Goal: Use online tool/utility: Utilize a website feature to perform a specific function

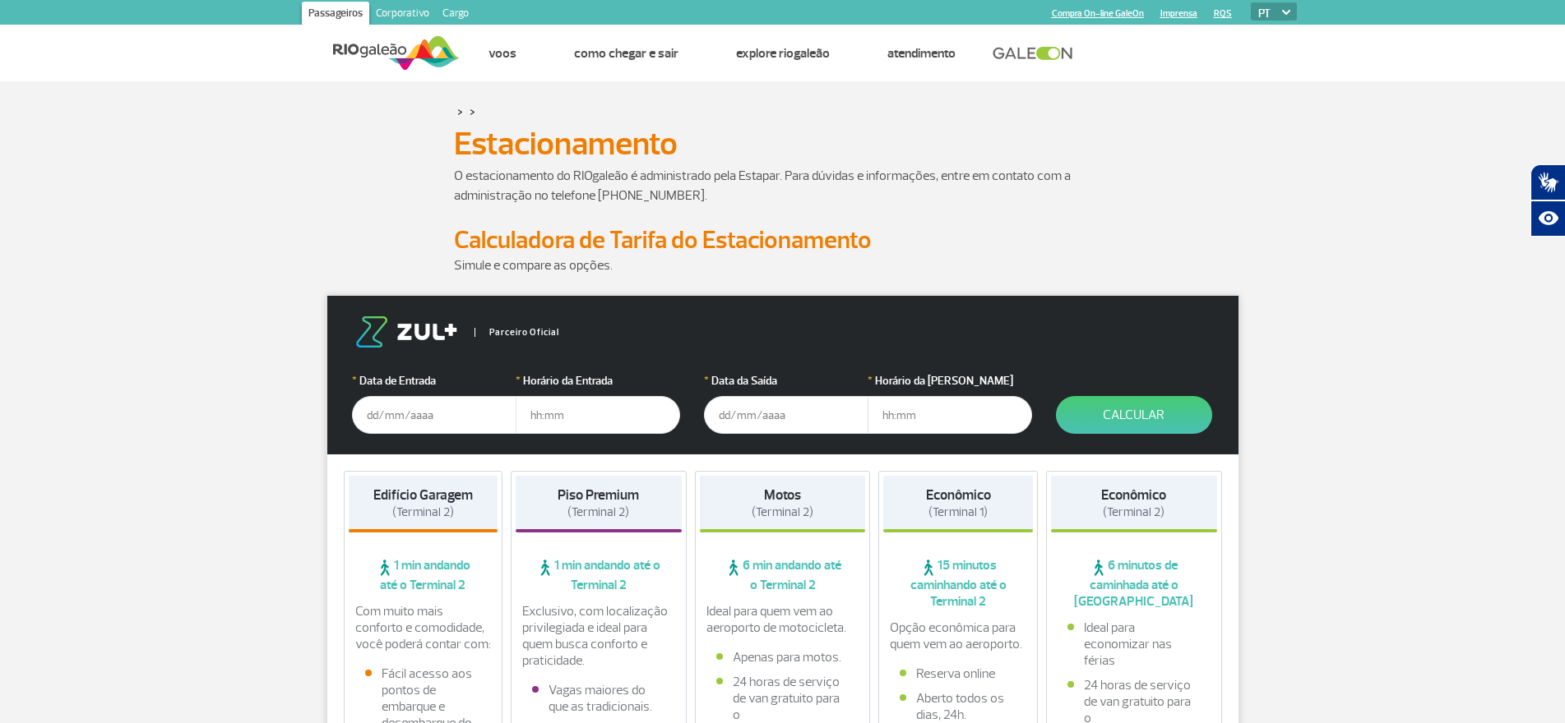
click at [426, 416] on input "text" at bounding box center [434, 415] width 164 height 38
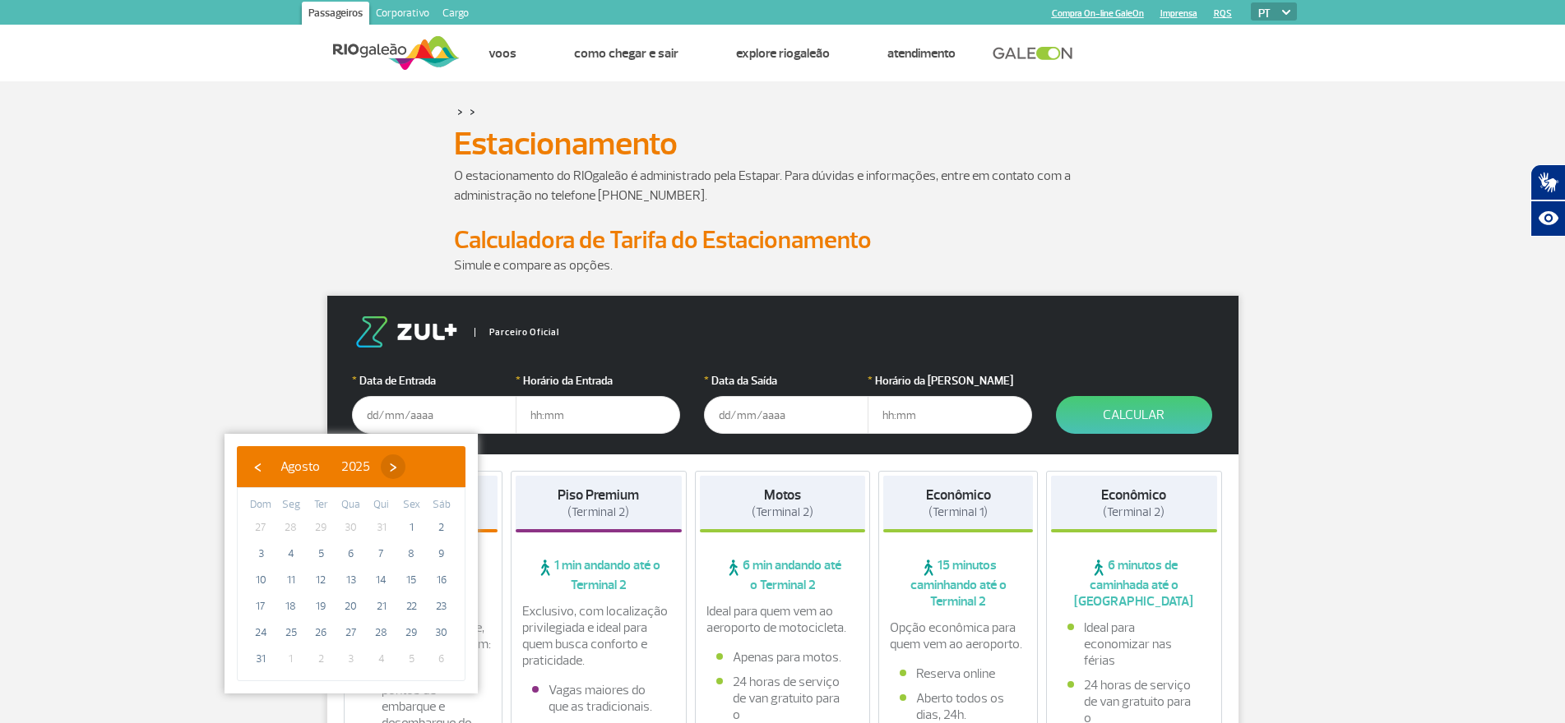
click at [405, 464] on span "›" at bounding box center [393, 467] width 25 height 25
click at [420, 464] on span "›" at bounding box center [407, 467] width 25 height 25
click at [404, 556] on span "10" at bounding box center [411, 554] width 26 height 26
type input "[DATE]"
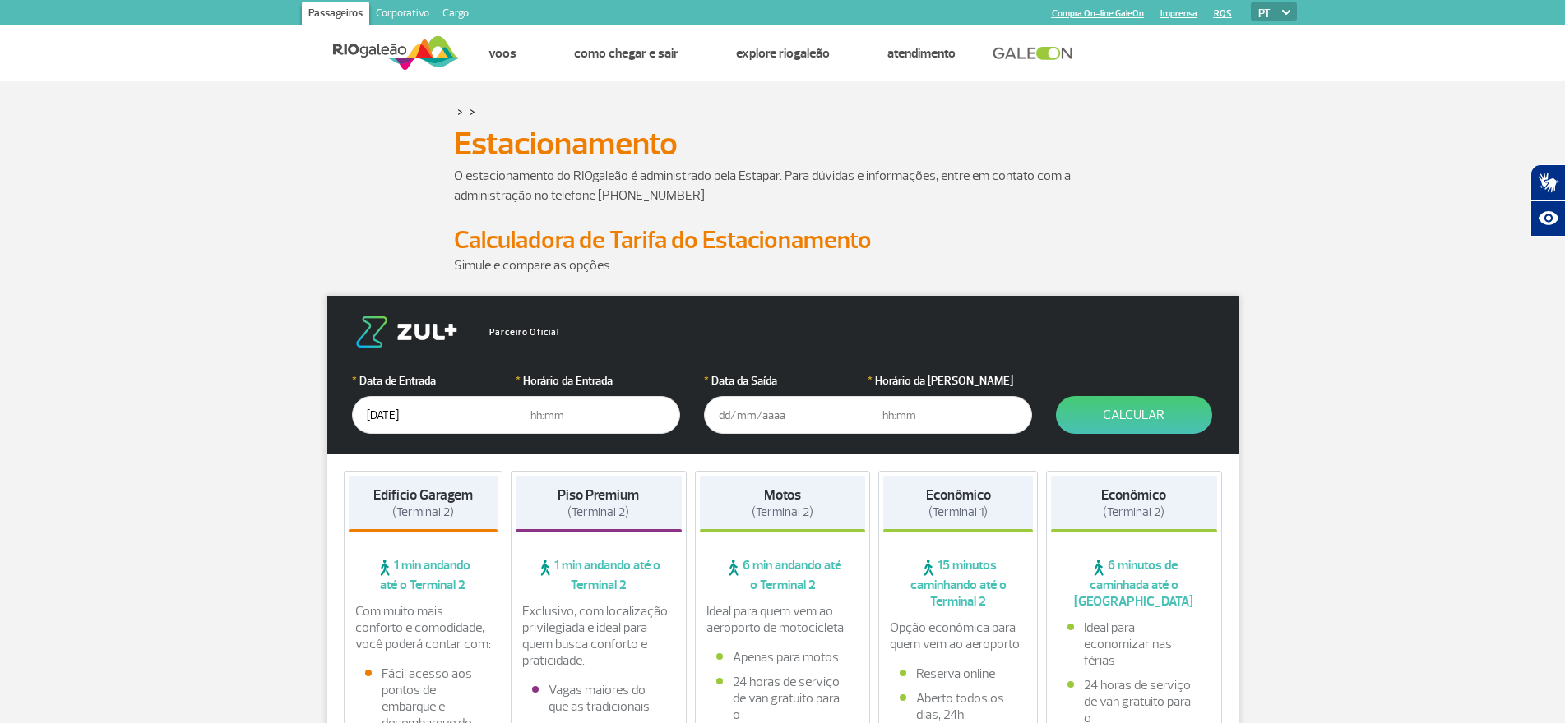
click at [537, 410] on input "text" at bounding box center [597, 415] width 164 height 38
type input "05:00"
click at [726, 411] on input "text" at bounding box center [786, 415] width 164 height 38
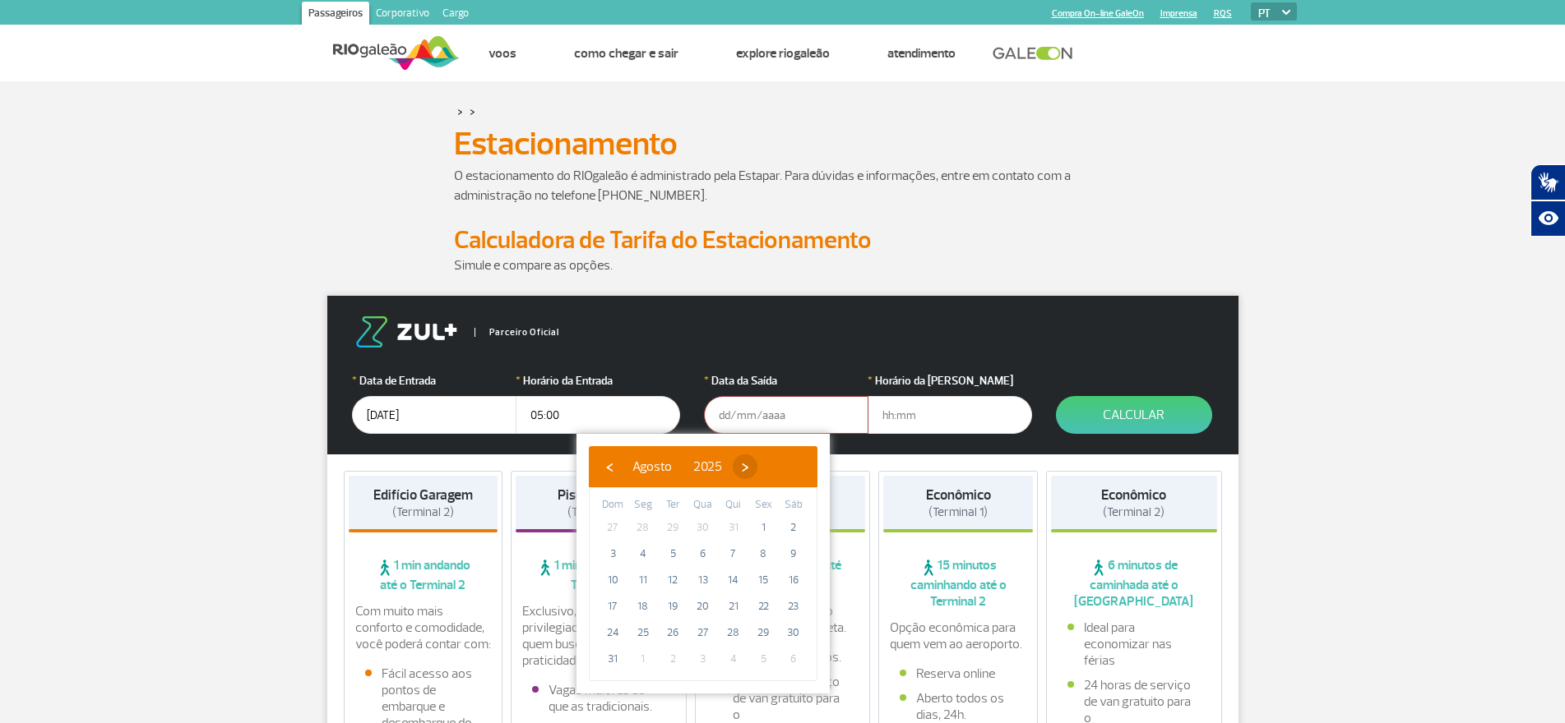
click at [757, 465] on span "›" at bounding box center [745, 467] width 25 height 25
click at [772, 465] on span "›" at bounding box center [759, 467] width 25 height 25
click at [760, 582] on span "17" at bounding box center [763, 580] width 26 height 26
type input "[DATE]"
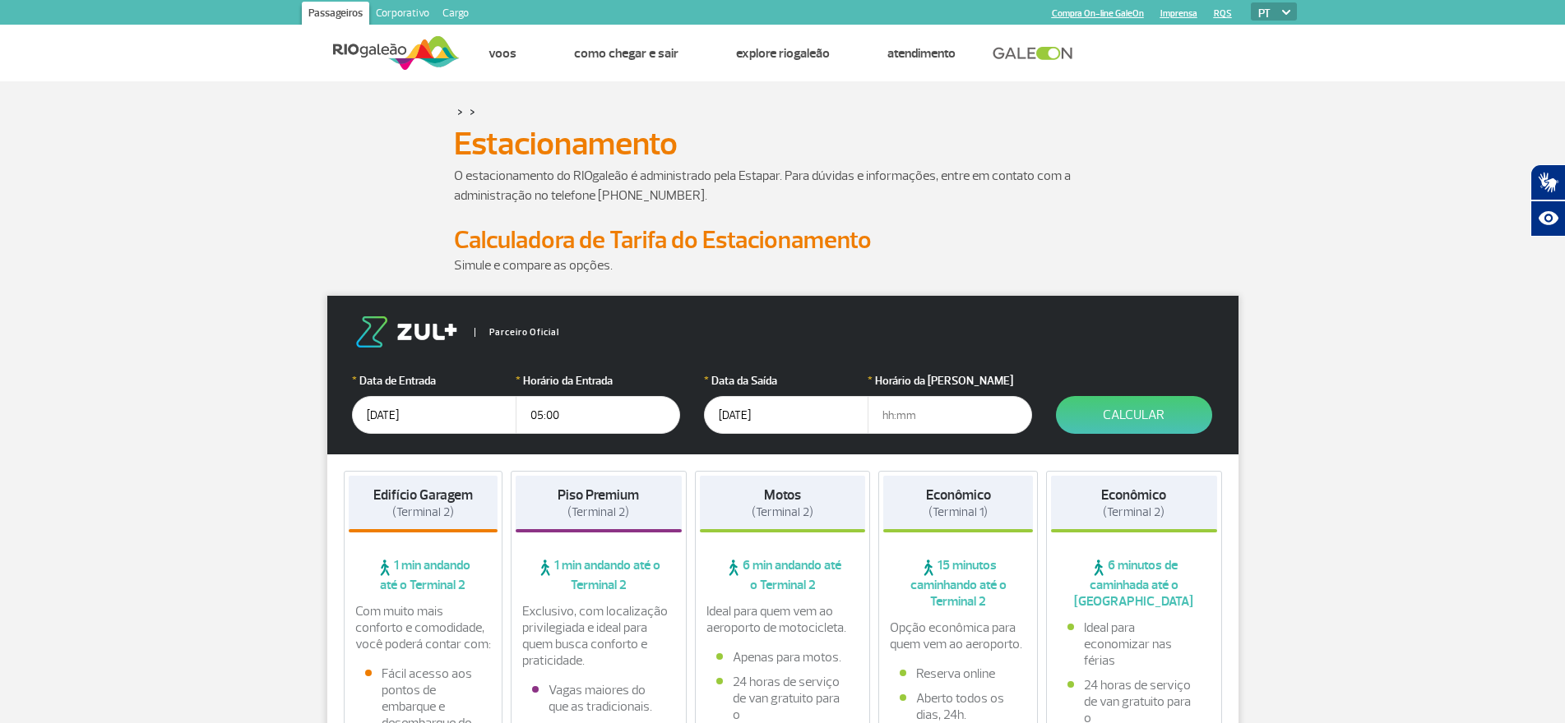
click at [885, 414] on input "text" at bounding box center [949, 415] width 164 height 38
type input "07:30"
click at [1153, 412] on button "Calcular" at bounding box center [1134, 415] width 156 height 38
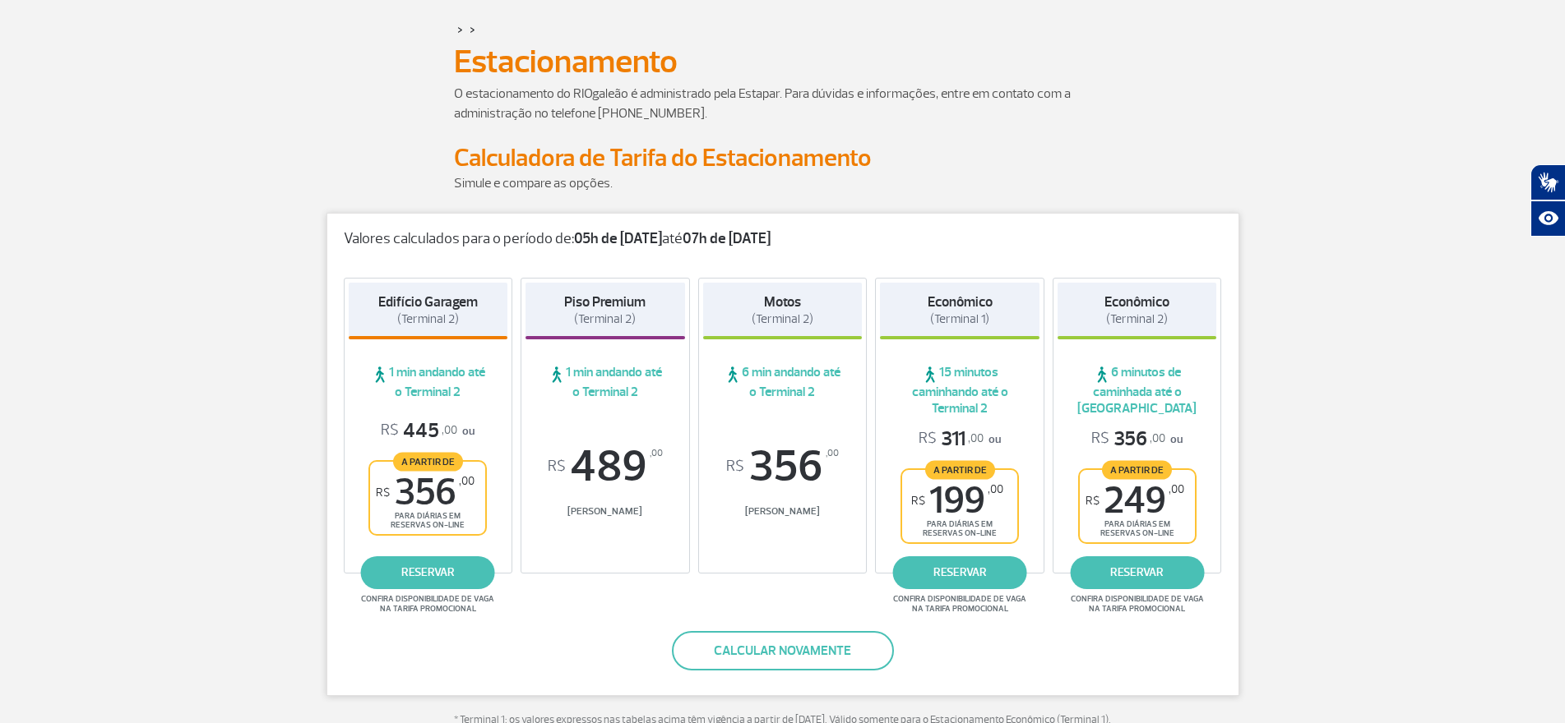
scroll to position [164, 0]
